Goal: Information Seeking & Learning: Learn about a topic

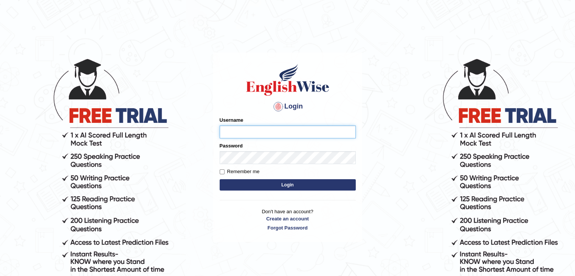
click at [257, 136] on input "Username" at bounding box center [288, 131] width 136 height 13
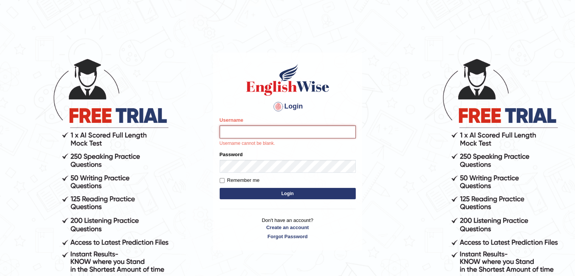
type input "Jawadsabir"
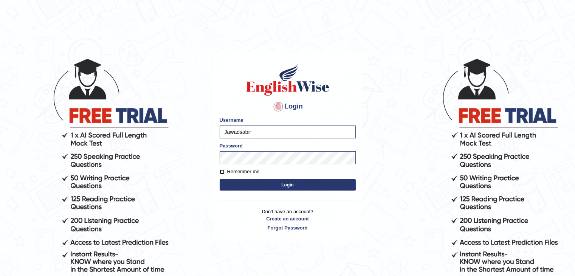
click at [221, 171] on input "Remember me" at bounding box center [222, 171] width 5 height 5
checkbox input "true"
click at [289, 185] on button "Login" at bounding box center [288, 184] width 136 height 11
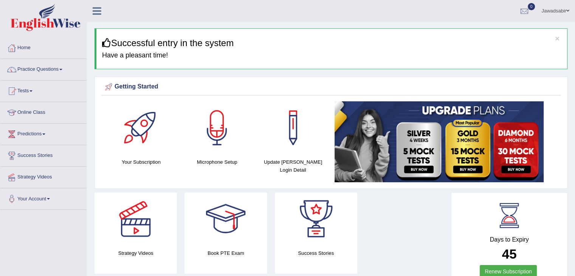
click at [227, 220] on div at bounding box center [225, 218] width 53 height 53
click at [555, 36] on button "×" at bounding box center [557, 38] width 5 height 8
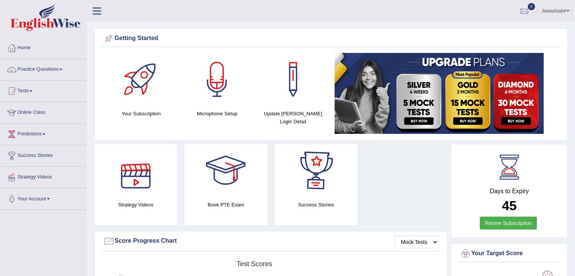
click at [128, 182] on div at bounding box center [135, 170] width 53 height 53
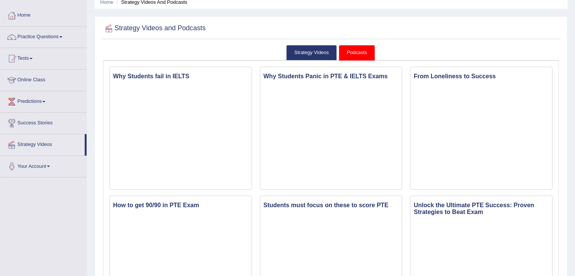
scroll to position [15, 0]
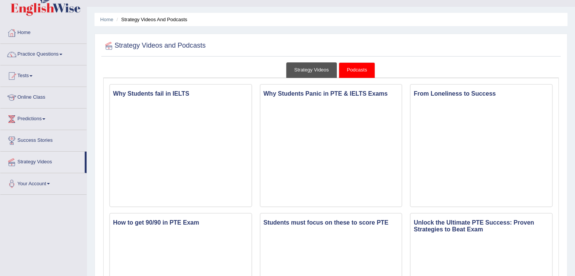
click at [314, 73] on link "Strategy Videos" at bounding box center [311, 69] width 51 height 15
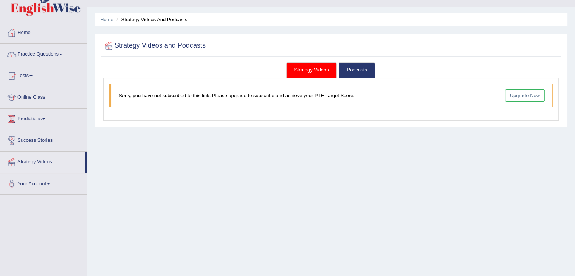
click at [110, 18] on link "Home" at bounding box center [106, 20] width 13 height 6
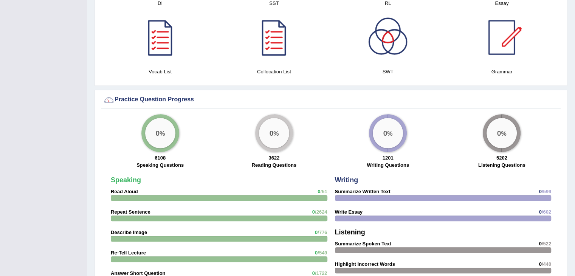
scroll to position [466, 0]
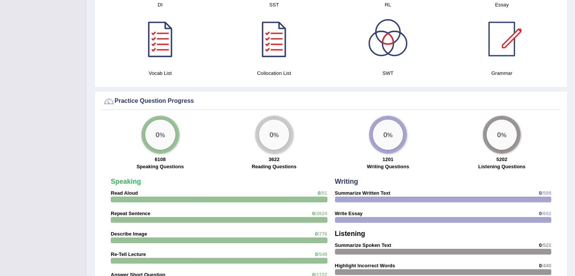
click at [158, 138] on div "0 %" at bounding box center [160, 134] width 30 height 30
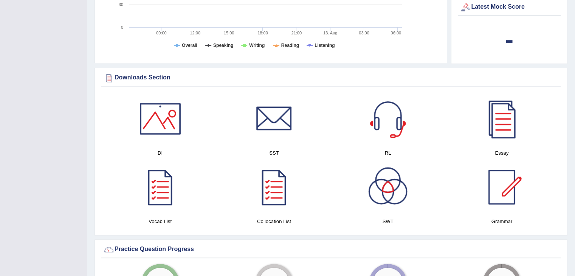
scroll to position [314, 0]
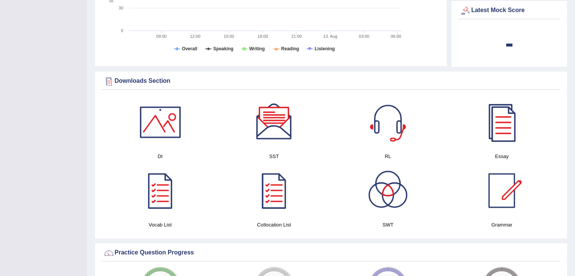
click at [155, 127] on div at bounding box center [160, 122] width 53 height 53
click at [398, 131] on div at bounding box center [387, 122] width 53 height 53
click at [500, 129] on div at bounding box center [501, 122] width 53 height 53
click at [165, 125] on div at bounding box center [160, 122] width 53 height 53
click at [274, 121] on div at bounding box center [273, 122] width 53 height 53
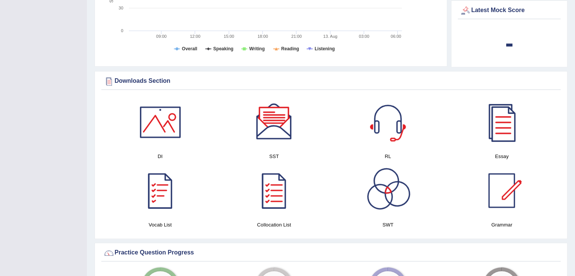
click at [153, 195] on div at bounding box center [160, 190] width 53 height 53
click at [274, 188] on div at bounding box center [273, 190] width 53 height 53
click at [380, 193] on div at bounding box center [387, 190] width 53 height 53
click at [514, 189] on div at bounding box center [501, 190] width 53 height 53
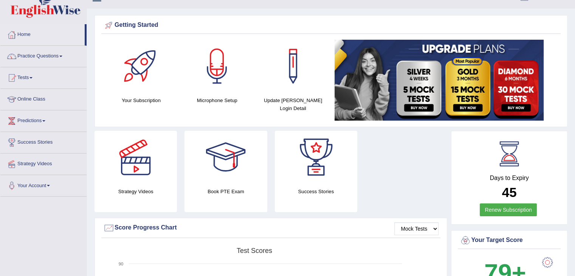
scroll to position [0, 0]
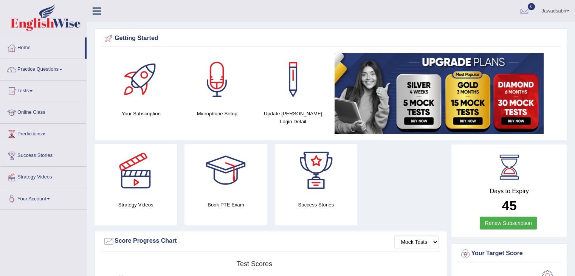
click at [36, 113] on link "Online Class" at bounding box center [43, 111] width 86 height 19
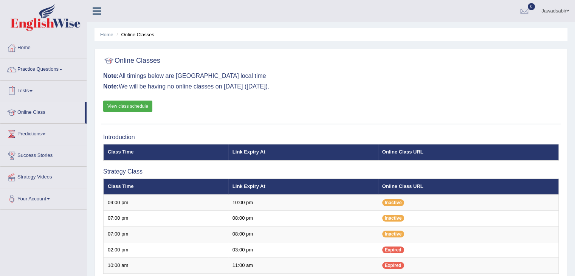
click at [133, 106] on link "View class schedule" at bounding box center [127, 106] width 49 height 11
click at [62, 70] on span at bounding box center [60, 70] width 3 height 2
click at [53, 158] on link "Success Stories" at bounding box center [43, 154] width 86 height 19
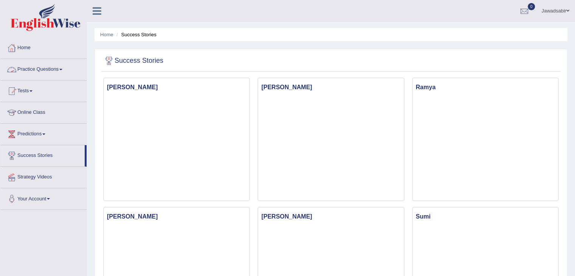
click at [62, 69] on span at bounding box center [60, 70] width 3 height 2
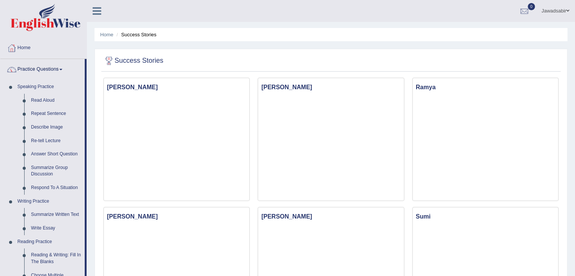
click at [62, 69] on span at bounding box center [60, 70] width 3 height 2
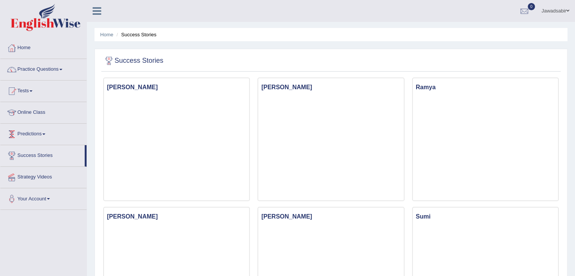
click at [45, 131] on link "Predictions" at bounding box center [43, 133] width 86 height 19
click at [45, 131] on link "Predictions" at bounding box center [42, 133] width 84 height 19
click at [45, 131] on link "Predictions" at bounding box center [43, 133] width 86 height 19
click at [36, 150] on link "Latest Predictions" at bounding box center [49, 152] width 71 height 14
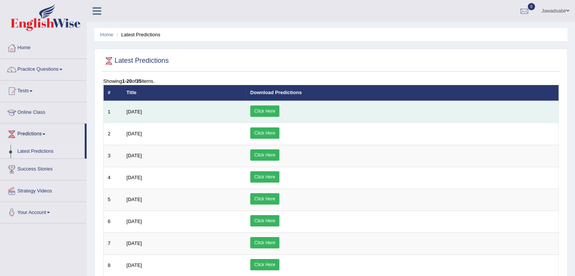
click at [279, 112] on link "Click Here" at bounding box center [264, 110] width 29 height 11
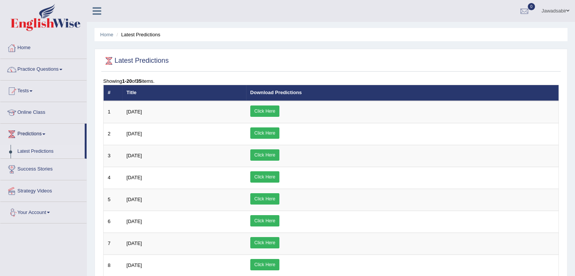
click at [51, 213] on link "Your Account" at bounding box center [43, 211] width 86 height 19
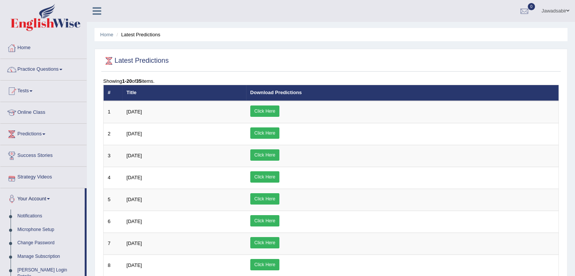
click at [53, 197] on link "Your Account" at bounding box center [42, 197] width 84 height 19
